Goal: Communication & Community: Answer question/provide support

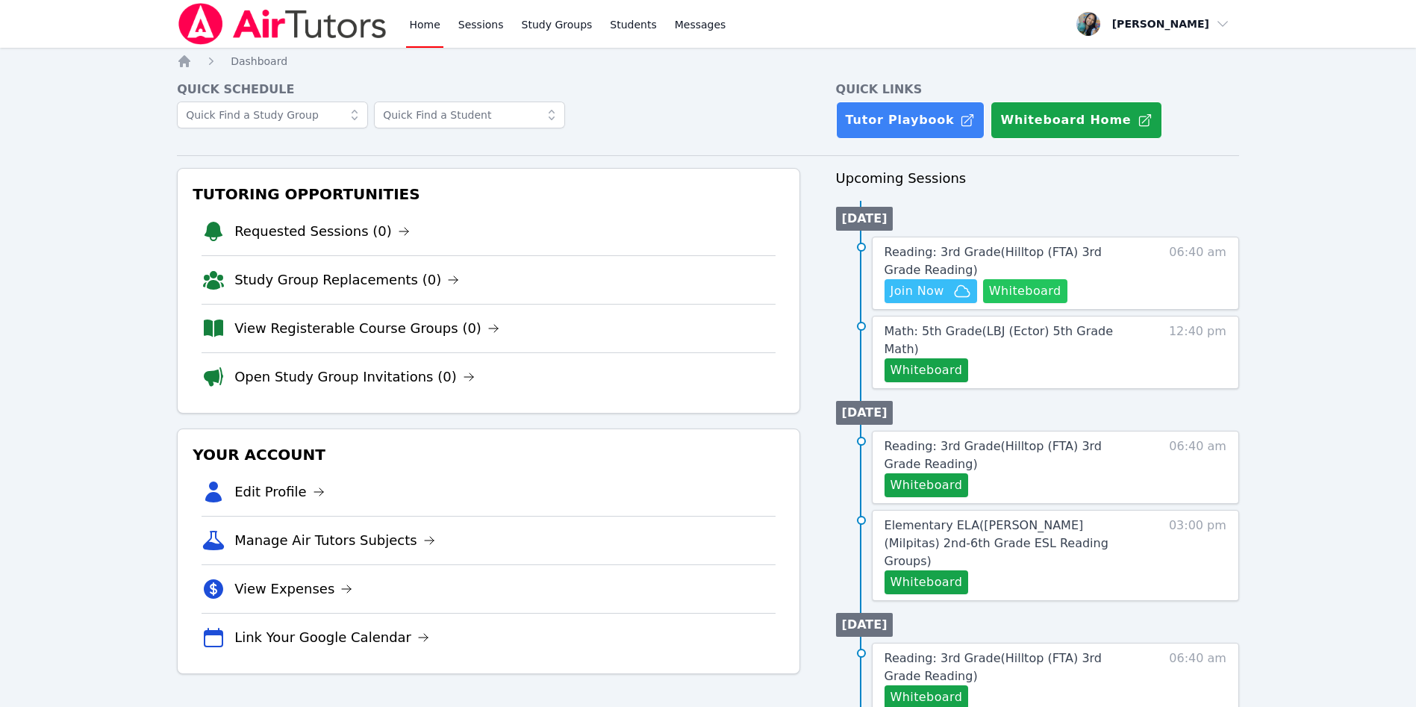
click at [1027, 295] on button "Whiteboard" at bounding box center [1025, 291] width 84 height 24
click at [909, 292] on span "Join Now" at bounding box center [918, 291] width 54 height 18
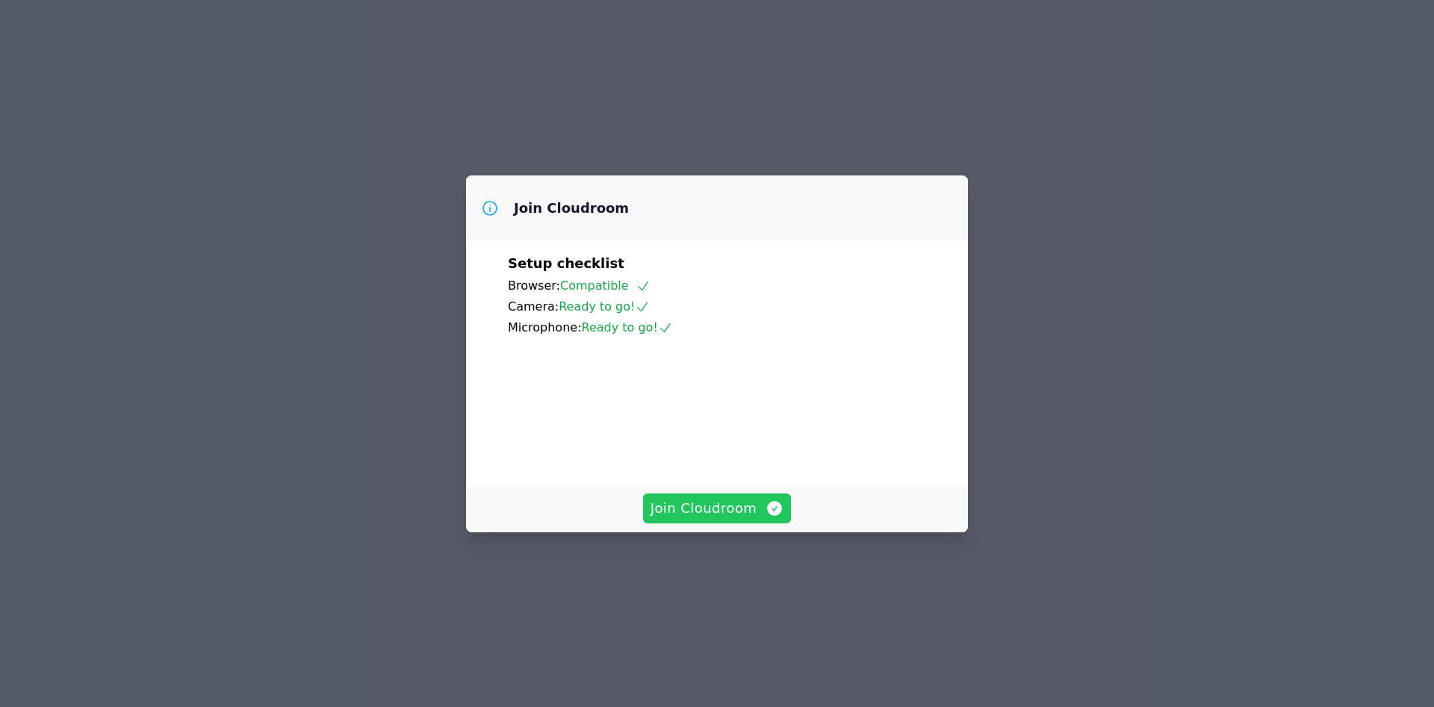
click at [750, 519] on span "Join Cloudroom" at bounding box center [717, 508] width 134 height 21
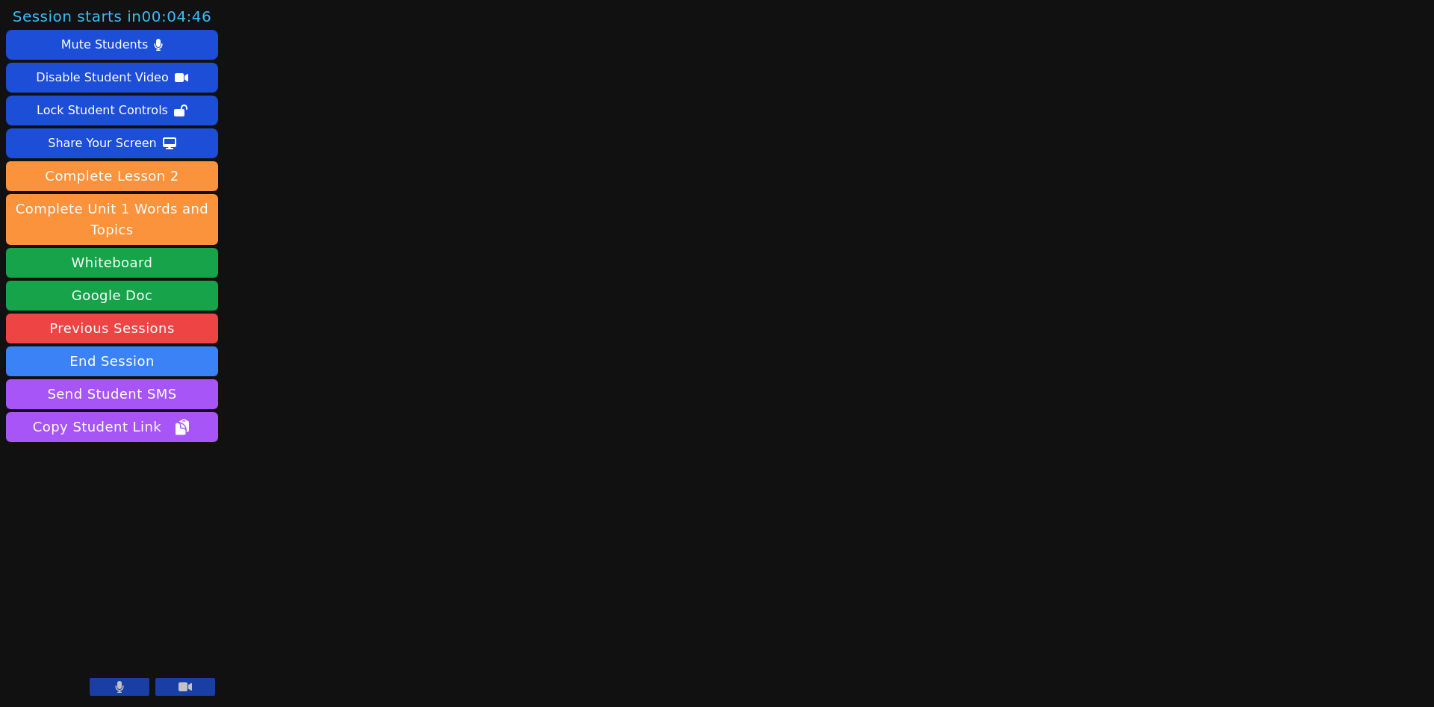
click at [110, 687] on button at bounding box center [120, 687] width 60 height 18
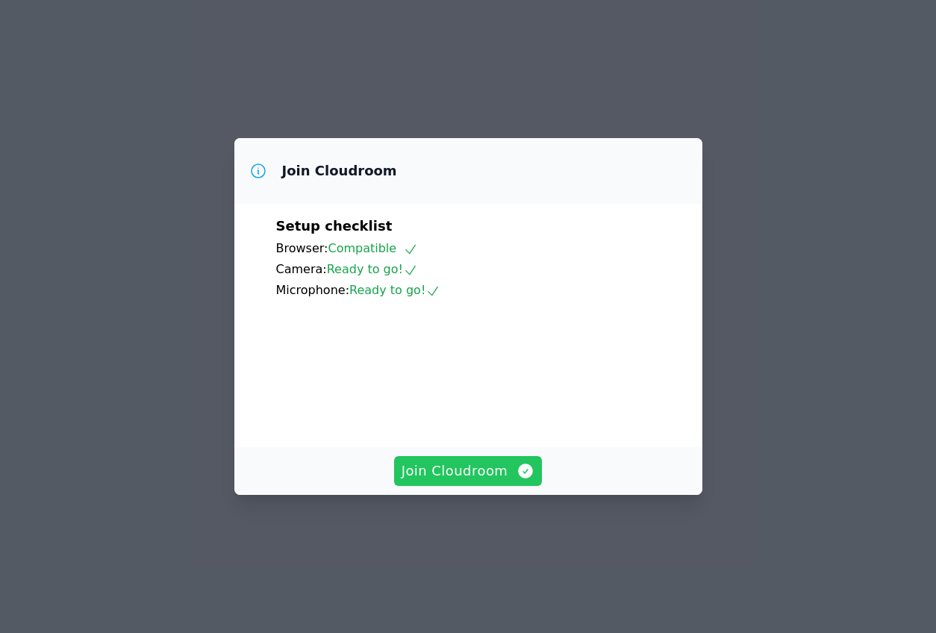
click at [460, 482] on span "Join Cloudroom" at bounding box center [469, 471] width 134 height 21
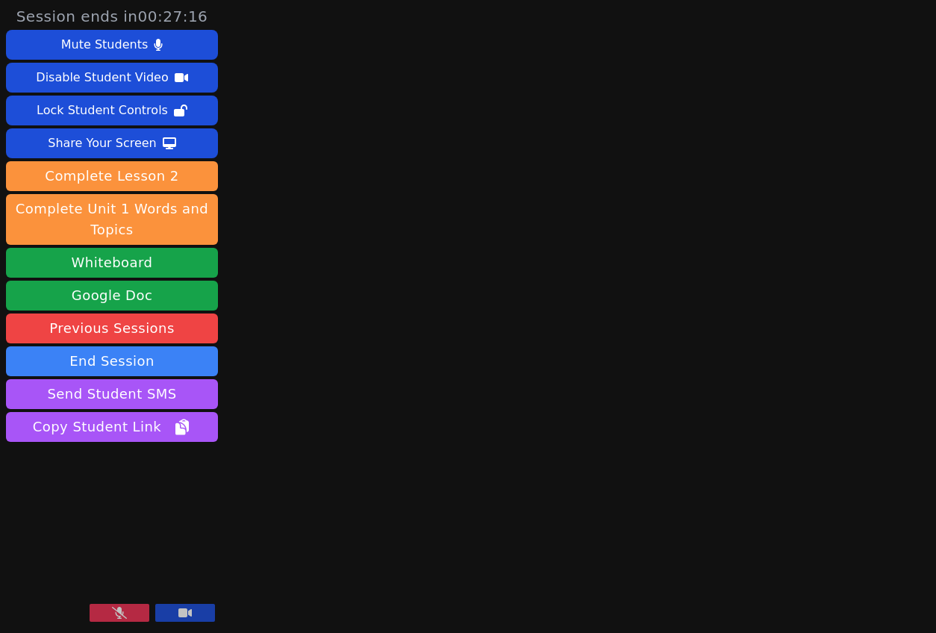
click at [311, 299] on div "Session ends in 00:27:16 Mute Students Disable Student Video Lock Student Contr…" at bounding box center [468, 316] width 936 height 633
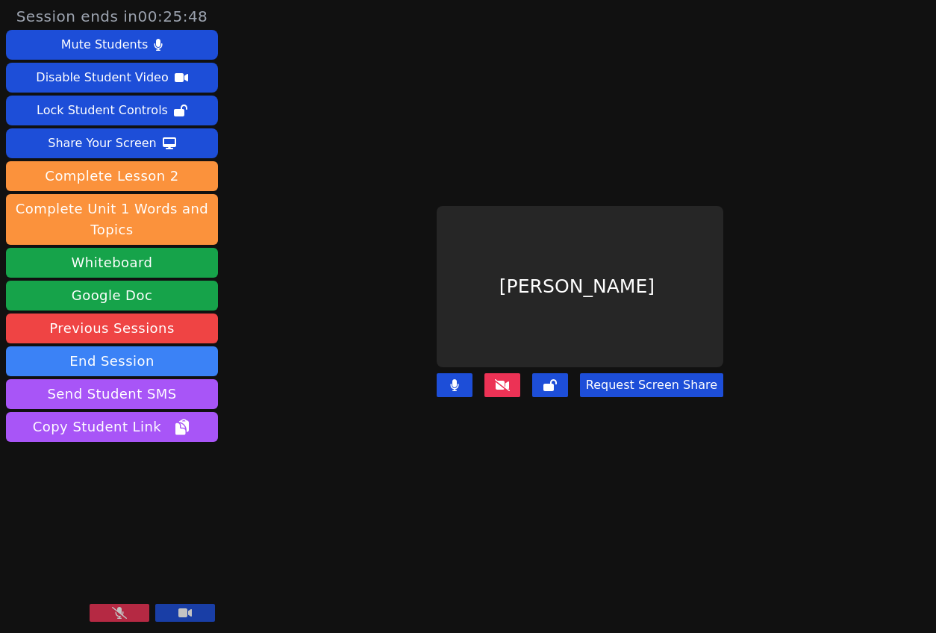
click at [400, 505] on main "Carlos Cardoza Request Screen Share" at bounding box center [580, 316] width 429 height 633
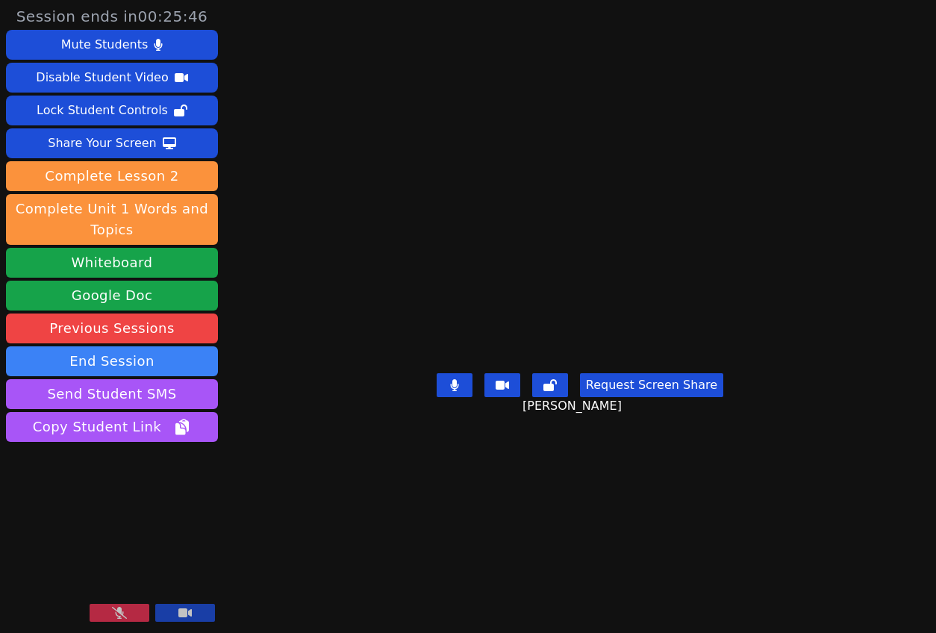
click at [118, 616] on icon at bounding box center [119, 613] width 15 height 12
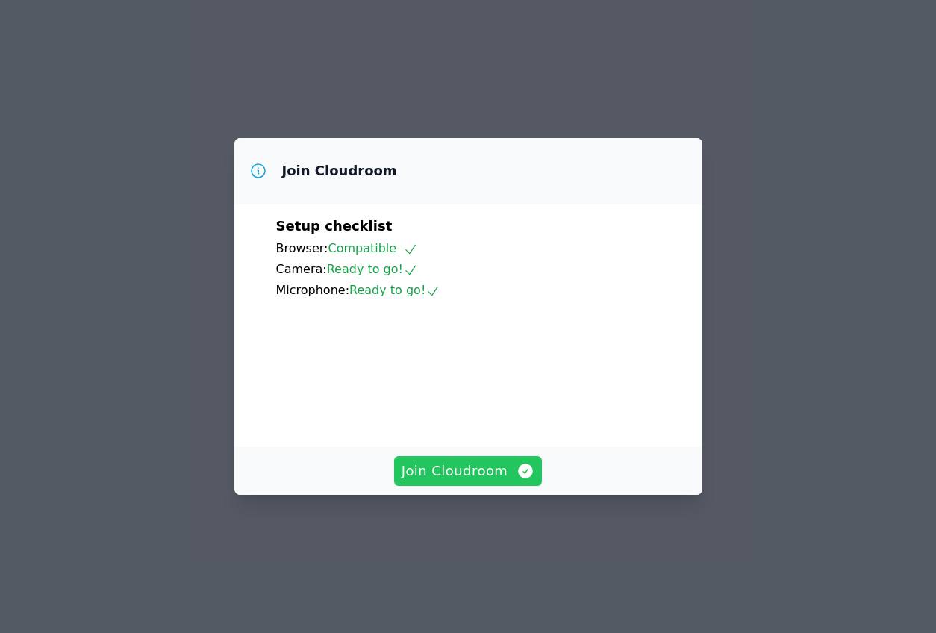
click at [495, 482] on span "Join Cloudroom" at bounding box center [469, 471] width 134 height 21
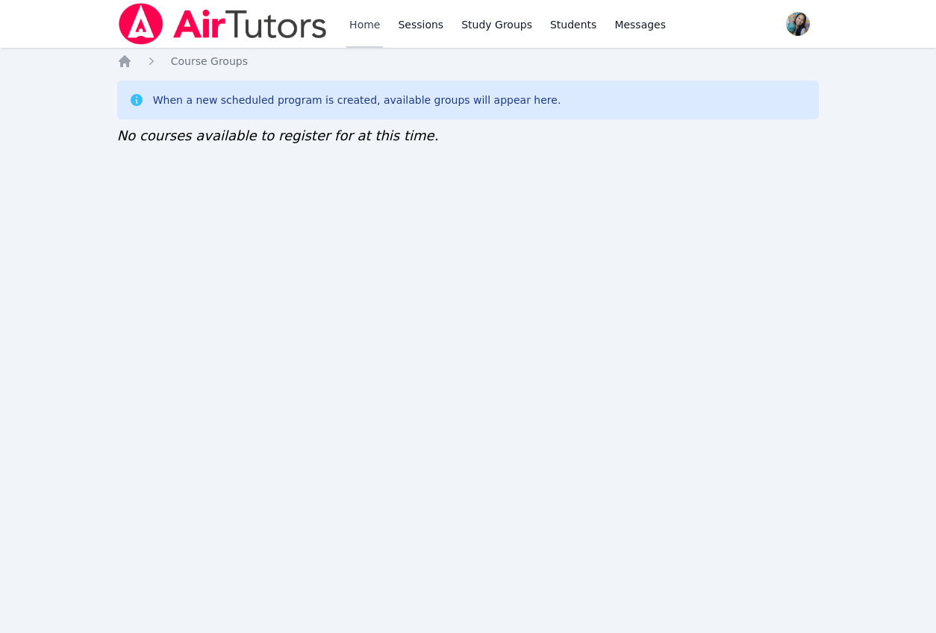
click at [354, 21] on link "Home" at bounding box center [364, 24] width 37 height 48
click at [373, 22] on link "Home" at bounding box center [364, 24] width 37 height 48
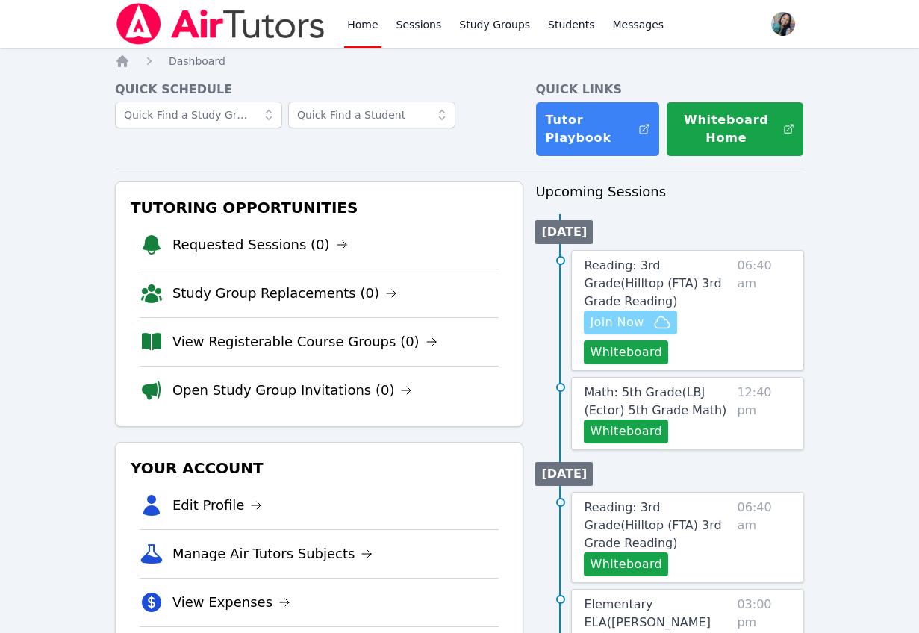
click at [626, 314] on span "Join Now" at bounding box center [617, 323] width 54 height 18
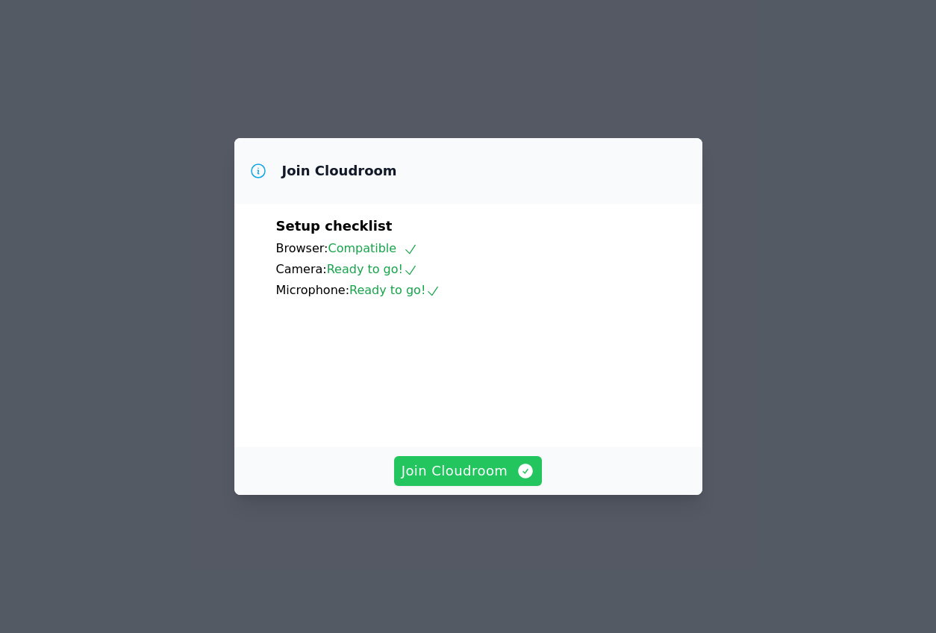
click at [473, 482] on span "Join Cloudroom" at bounding box center [469, 471] width 134 height 21
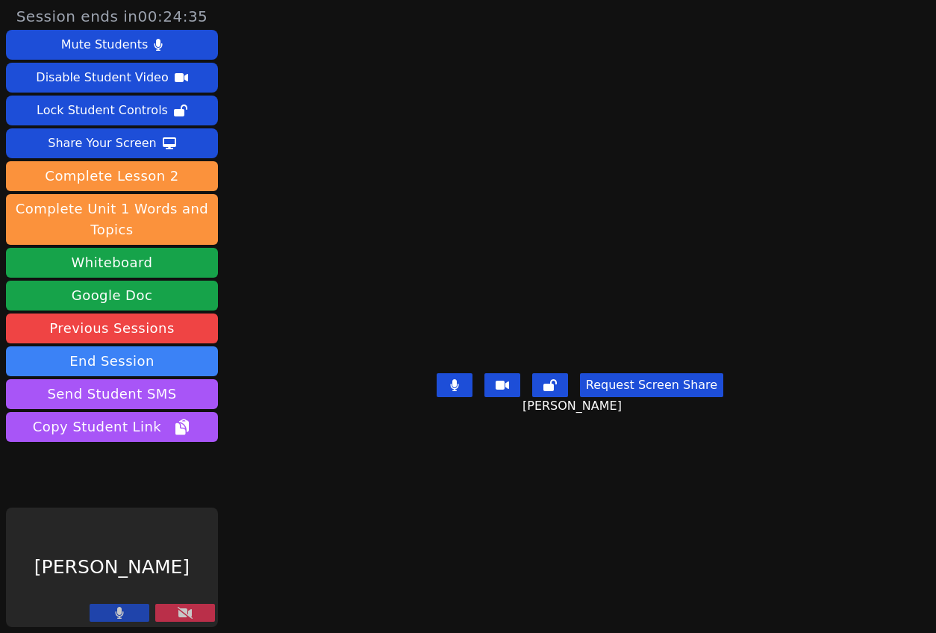
click at [331, 598] on div "Session ends in 00:24:35 Mute Students Disable Student Video Lock Student Contr…" at bounding box center [468, 316] width 936 height 633
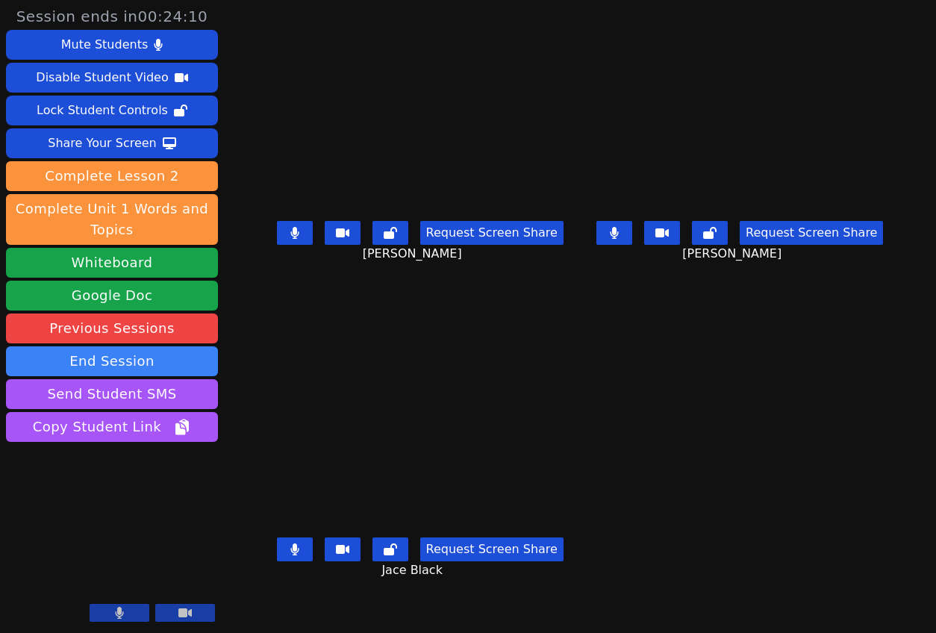
click at [352, 596] on div "Jace Black Request Screen Share Jace Black" at bounding box center [420, 475] width 308 height 317
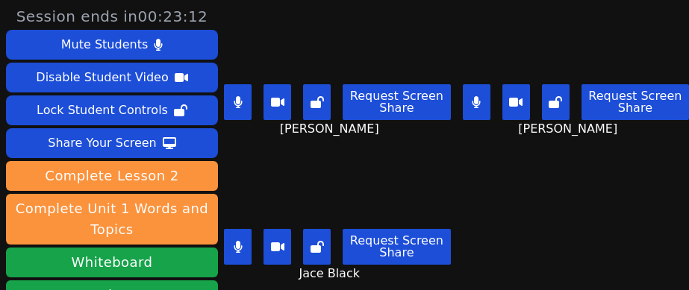
click at [240, 246] on icon at bounding box center [238, 247] width 8 height 12
click at [244, 105] on button at bounding box center [238, 102] width 28 height 36
click at [463, 105] on button at bounding box center [477, 102] width 28 height 36
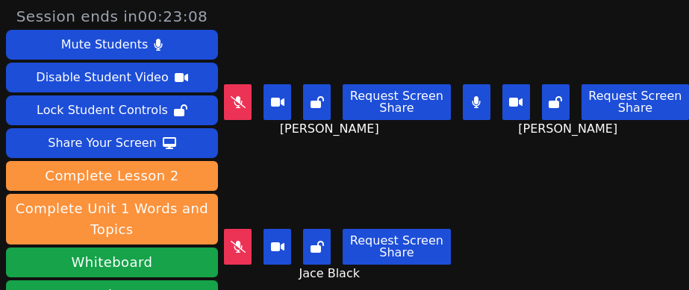
click at [267, 141] on div "Carlos Cardoza Request Screen Share Carlos Cardoza" at bounding box center [337, 73] width 227 height 146
click at [463, 106] on button at bounding box center [477, 102] width 28 height 36
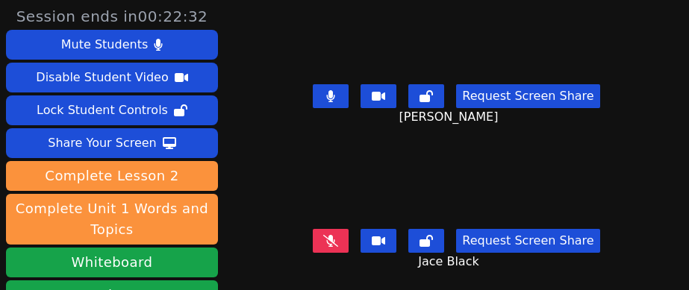
click at [252, 217] on div "Session ends in 00:22:32 Mute Students Disable Student Video Lock Student Contr…" at bounding box center [344, 145] width 689 height 290
click at [330, 86] on button at bounding box center [331, 96] width 36 height 24
click at [332, 229] on button at bounding box center [331, 241] width 36 height 24
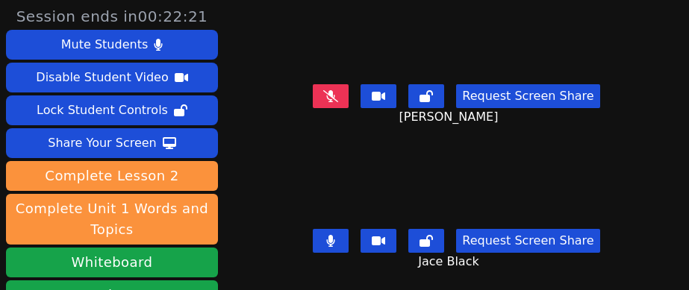
drag, startPoint x: 296, startPoint y: 258, endPoint x: 302, endPoint y: 210, distance: 48.8
click at [296, 259] on div "Request Screen Share Jace Black" at bounding box center [457, 253] width 346 height 60
click at [424, 84] on button at bounding box center [426, 96] width 36 height 24
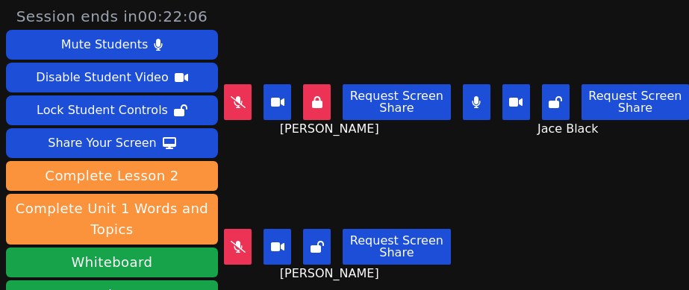
click at [472, 106] on icon at bounding box center [476, 102] width 9 height 12
click at [225, 261] on button at bounding box center [238, 247] width 28 height 36
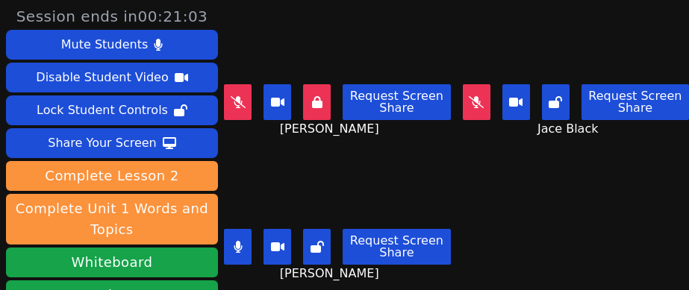
click at [236, 249] on icon at bounding box center [238, 247] width 8 height 12
click at [317, 106] on icon at bounding box center [317, 102] width 10 height 12
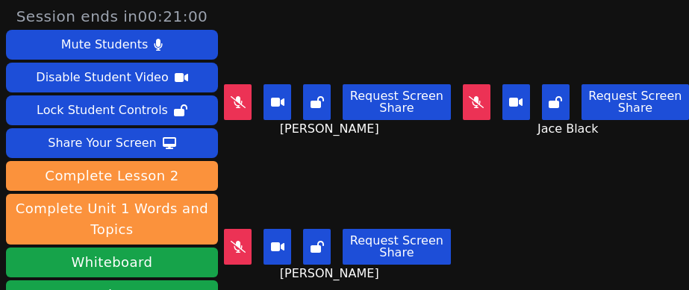
click at [240, 112] on button at bounding box center [238, 102] width 28 height 36
click at [240, 143] on div "Isaiah Velasco Request Screen Share Isaiah Velasco" at bounding box center [337, 73] width 227 height 146
click at [248, 113] on button at bounding box center [238, 102] width 28 height 36
click at [318, 106] on icon at bounding box center [317, 102] width 13 height 12
click at [467, 103] on button at bounding box center [477, 102] width 28 height 36
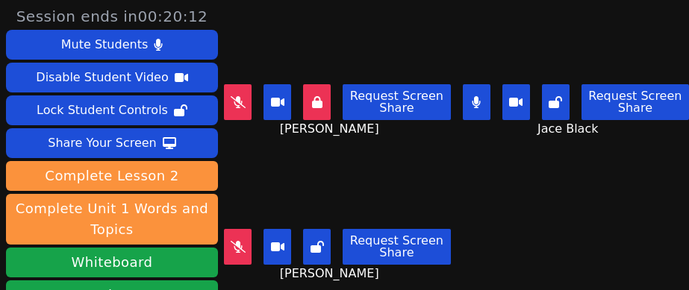
click at [370, 136] on div "Request Screen Share Isaiah Velasco" at bounding box center [337, 108] width 227 height 60
click at [389, 137] on div "Request Screen Share Isaiah Velasco" at bounding box center [337, 108] width 227 height 60
click at [472, 106] on icon at bounding box center [476, 102] width 9 height 12
click at [232, 263] on button at bounding box center [238, 247] width 28 height 36
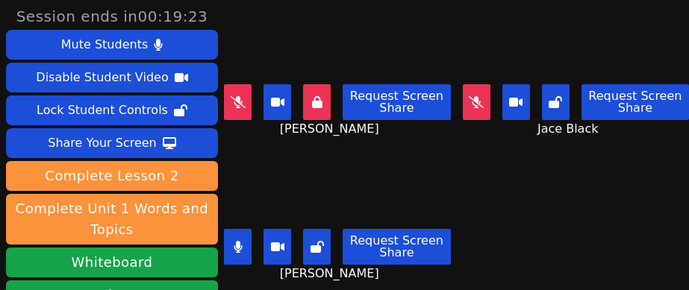
click at [238, 241] on icon at bounding box center [238, 247] width 9 height 12
click at [246, 242] on button at bounding box center [238, 247] width 28 height 36
click at [240, 117] on button at bounding box center [238, 102] width 28 height 36
click at [313, 105] on icon at bounding box center [317, 102] width 10 height 12
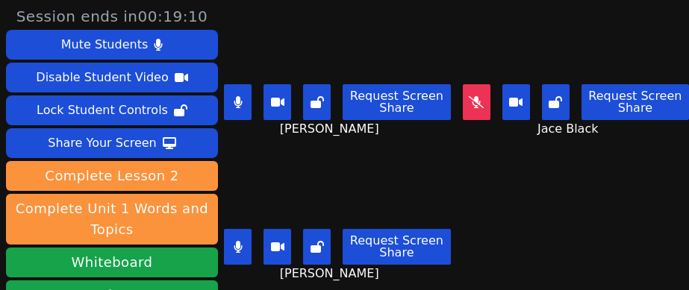
click at [465, 110] on button at bounding box center [477, 102] width 28 height 36
click at [473, 103] on icon at bounding box center [477, 102] width 8 height 12
click at [239, 108] on button at bounding box center [238, 102] width 28 height 36
click at [242, 92] on button at bounding box center [238, 102] width 28 height 36
click at [234, 96] on icon at bounding box center [238, 102] width 9 height 12
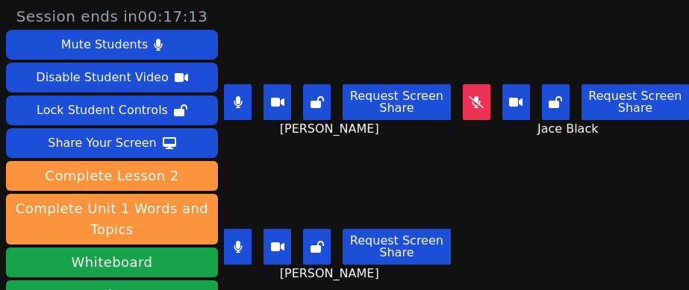
click at [235, 242] on icon at bounding box center [238, 247] width 9 height 12
click at [229, 94] on button at bounding box center [238, 102] width 28 height 36
click at [237, 93] on button at bounding box center [238, 102] width 28 height 36
click at [408, 160] on div "Carlos Cardoza" at bounding box center [337, 188] width 227 height 71
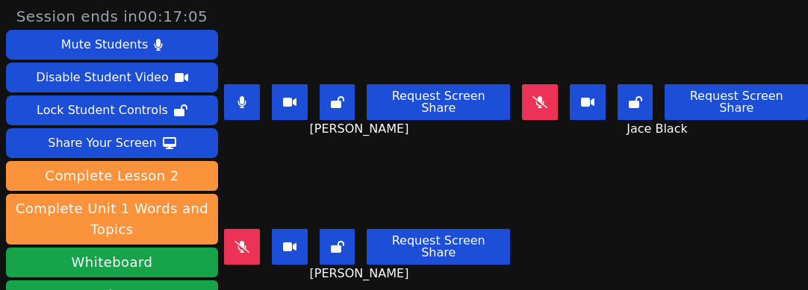
click at [249, 101] on button at bounding box center [242, 102] width 36 height 36
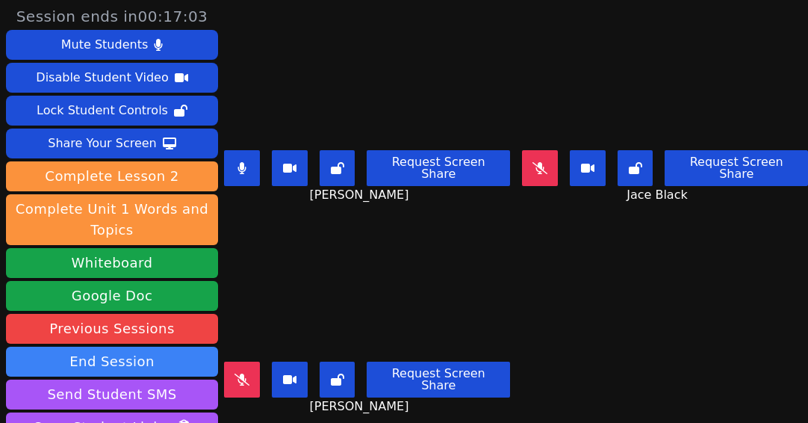
click at [241, 162] on icon at bounding box center [241, 168] width 8 height 12
click at [240, 153] on button at bounding box center [242, 168] width 36 height 36
click at [240, 163] on icon at bounding box center [241, 168] width 9 height 12
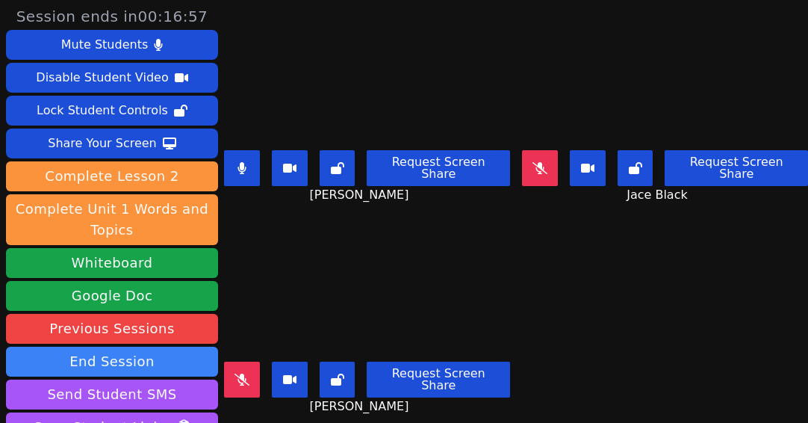
click at [246, 166] on icon at bounding box center [241, 168] width 9 height 12
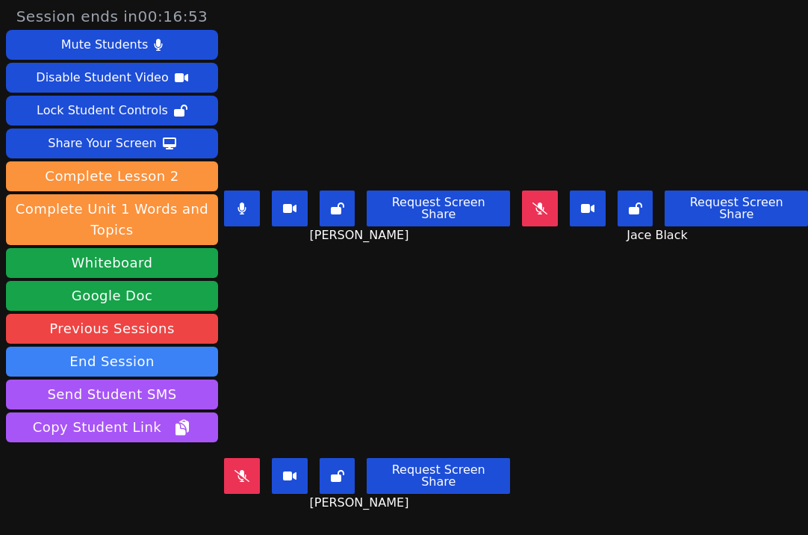
click at [246, 202] on icon at bounding box center [241, 208] width 9 height 12
click at [246, 190] on button at bounding box center [242, 208] width 36 height 36
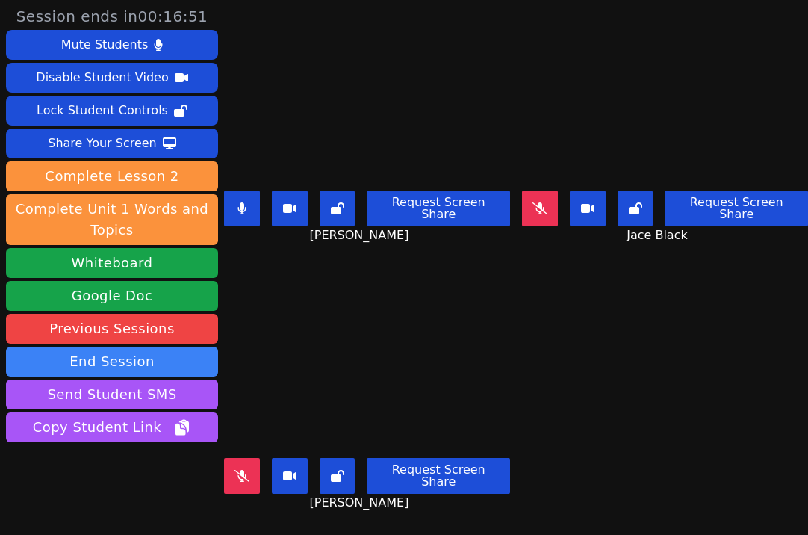
click at [246, 190] on button at bounding box center [242, 208] width 36 height 36
click at [242, 202] on icon at bounding box center [241, 208] width 8 height 12
click at [238, 208] on button at bounding box center [242, 208] width 36 height 36
click at [235, 196] on button at bounding box center [242, 208] width 36 height 36
click at [231, 190] on button at bounding box center [242, 208] width 36 height 36
